Goal: Task Accomplishment & Management: Manage account settings

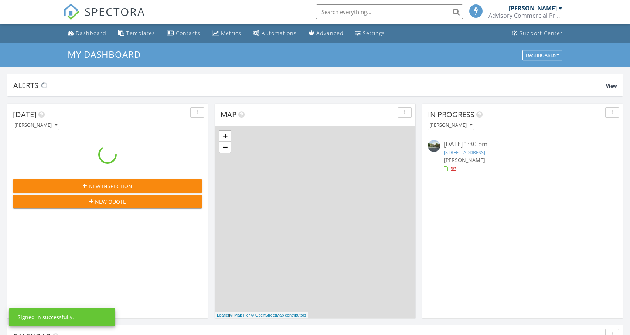
scroll to position [684, 641]
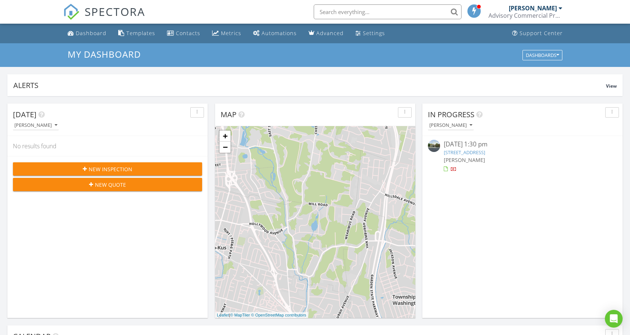
click at [474, 155] on link "98 West St, Englewood, NJ 07631" at bounding box center [464, 152] width 41 height 7
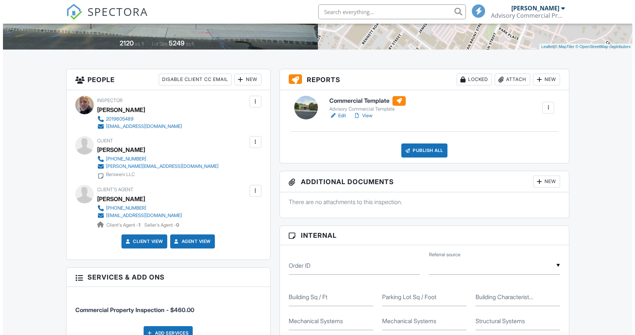
scroll to position [222, 0]
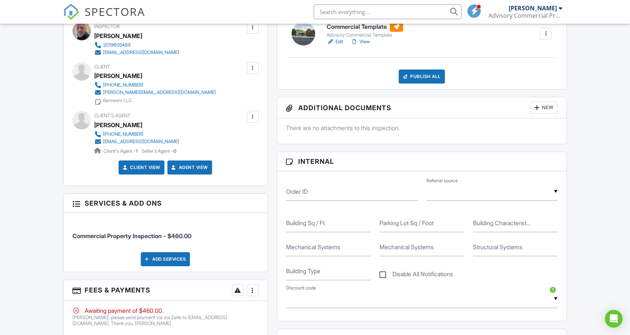
click at [249, 71] on div at bounding box center [252, 67] width 7 height 7
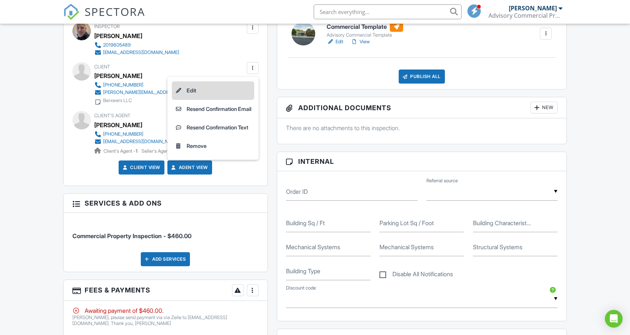
click at [219, 89] on li "Edit" at bounding box center [213, 90] width 82 height 18
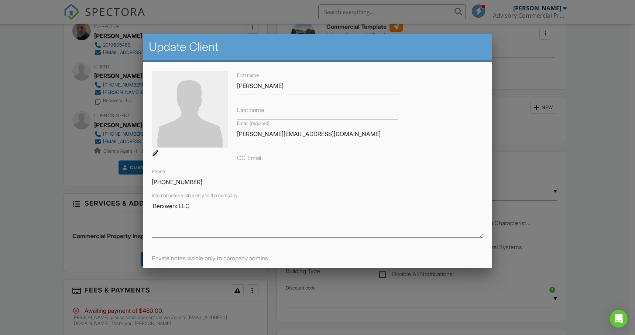
click at [274, 107] on input "Last name" at bounding box center [317, 110] width 161 height 18
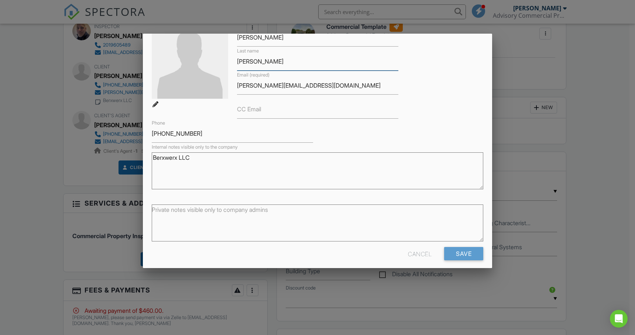
scroll to position [55, 0]
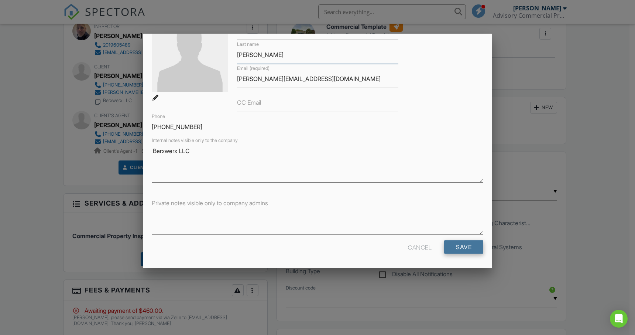
type input "[PERSON_NAME]"
click at [455, 249] on input "Save" at bounding box center [463, 246] width 39 height 13
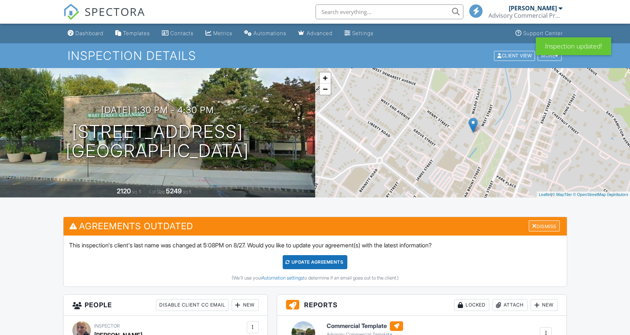
click at [555, 227] on div "Dismiss" at bounding box center [543, 225] width 31 height 11
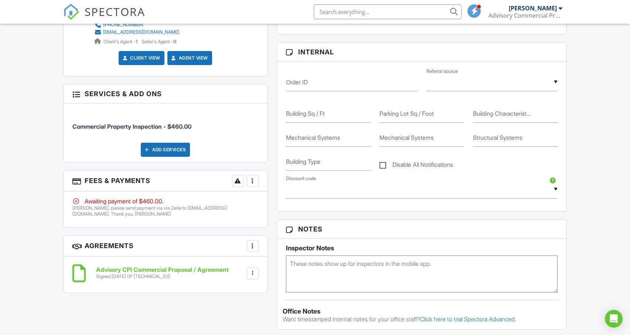
scroll to position [332, 0]
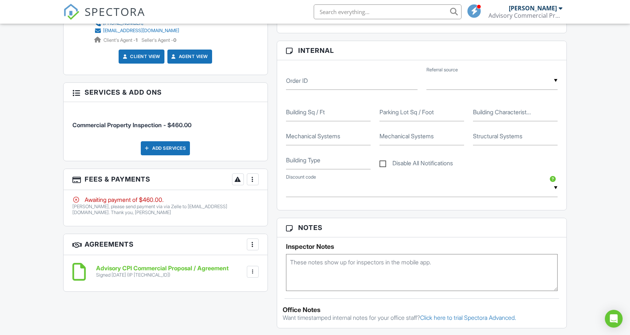
click at [254, 185] on div "More" at bounding box center [253, 179] width 12 height 12
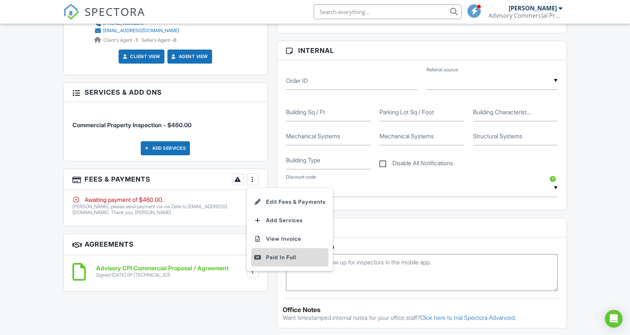
click at [272, 255] on div "Paid In Full" at bounding box center [289, 257] width 71 height 9
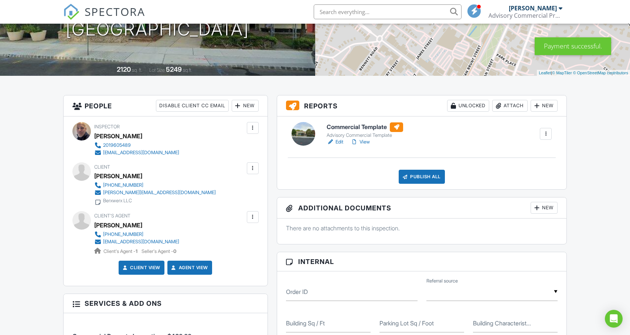
scroll to position [111, 0]
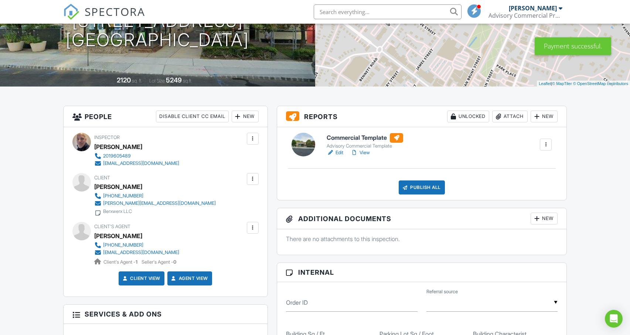
click at [358, 153] on div at bounding box center [353, 152] width 7 height 7
